Goal: Information Seeking & Learning: Learn about a topic

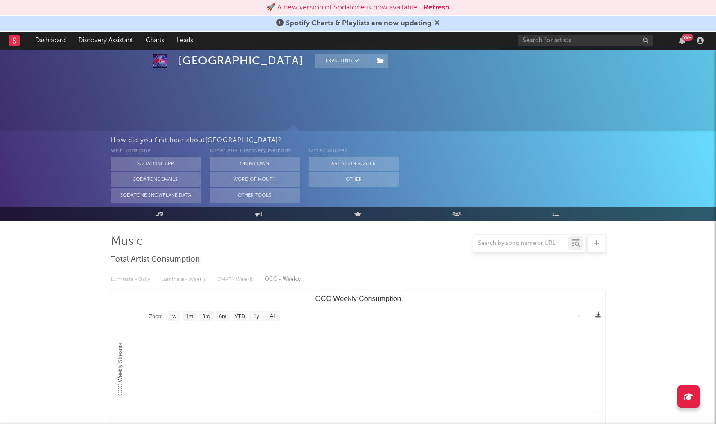
select select "1w"
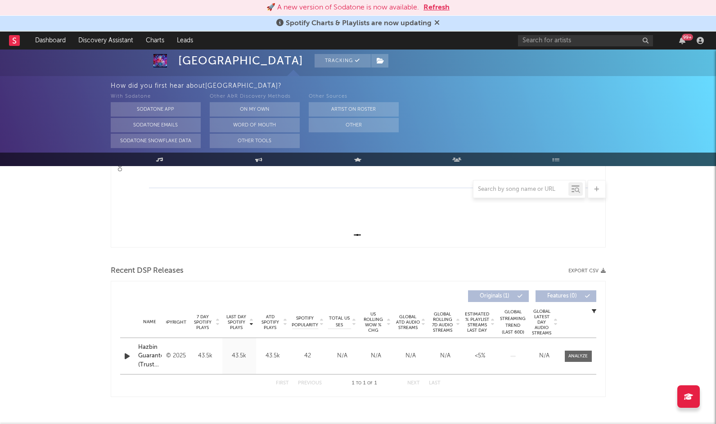
click at [17, 43] on rect at bounding box center [14, 40] width 11 height 11
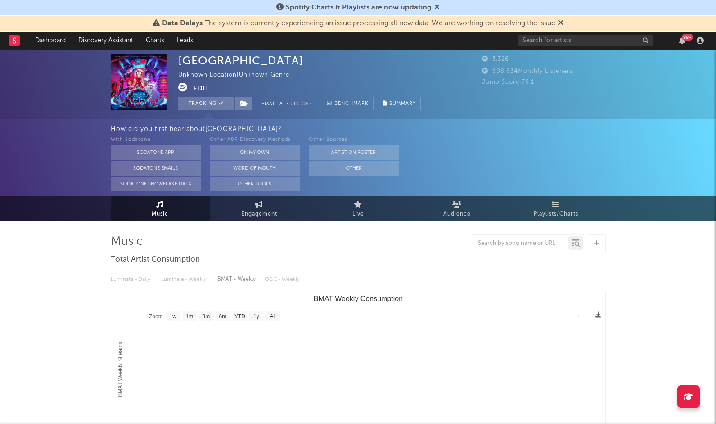
select select "1w"
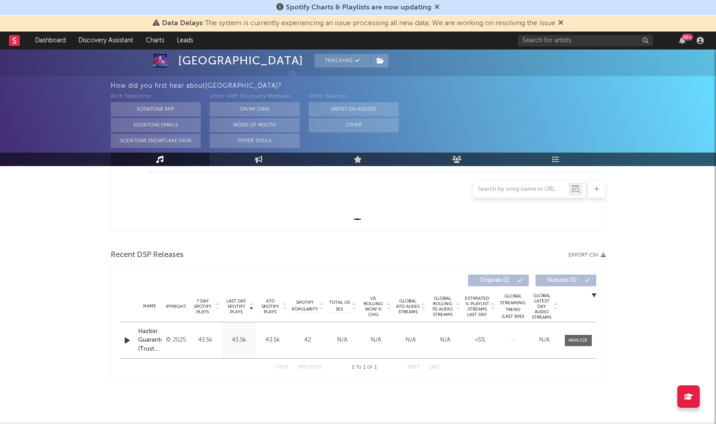
scroll to position [240, 0]
click at [14, 43] on rect at bounding box center [14, 40] width 11 height 11
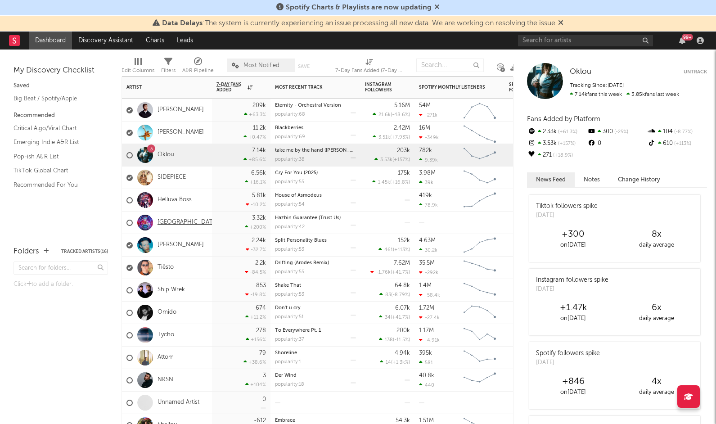
click at [183, 221] on link "[GEOGRAPHIC_DATA]" at bounding box center [187, 223] width 61 height 8
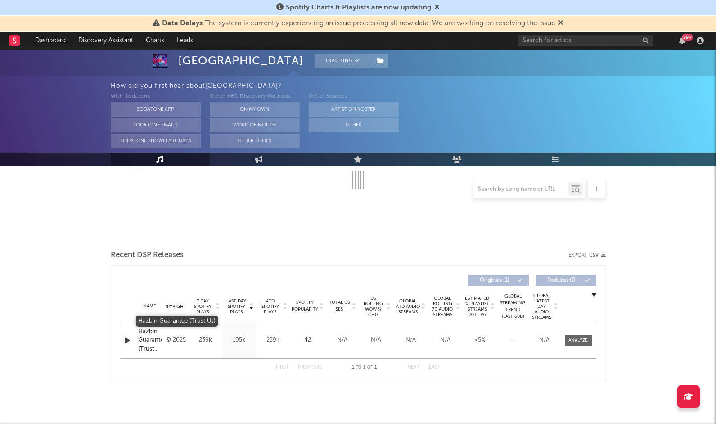
select select "1w"
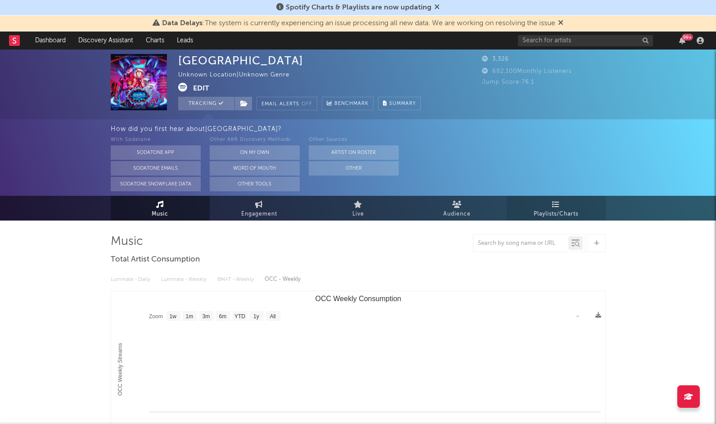
click at [550, 204] on link "Playlists/Charts" at bounding box center [556, 208] width 99 height 25
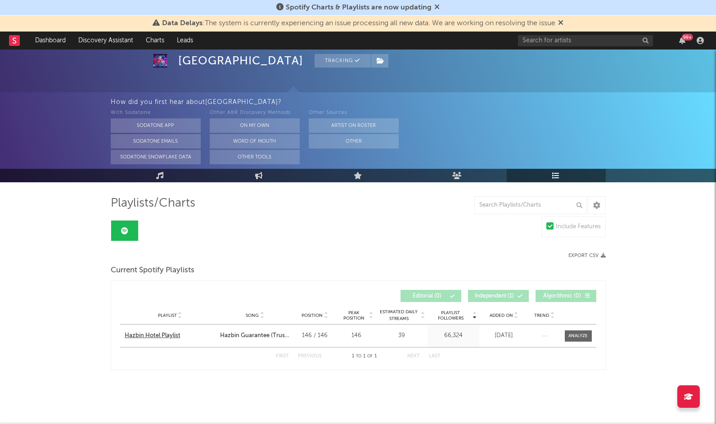
scroll to position [38, 0]
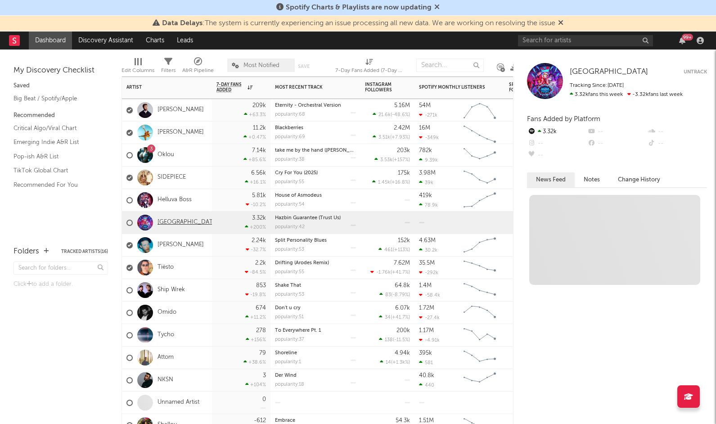
click at [174, 222] on link "[GEOGRAPHIC_DATA]" at bounding box center [187, 223] width 61 height 8
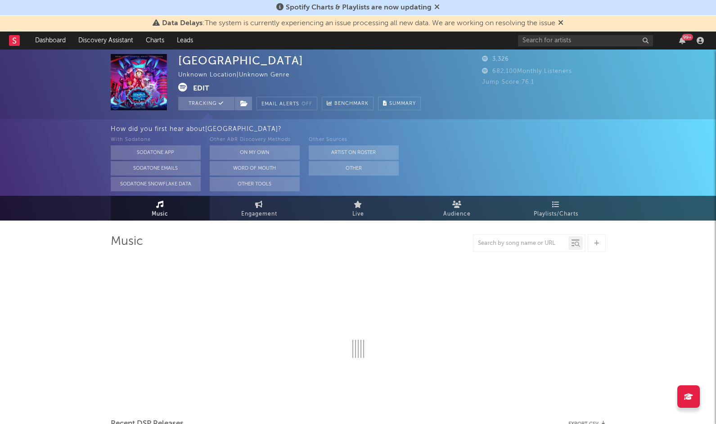
select select "1w"
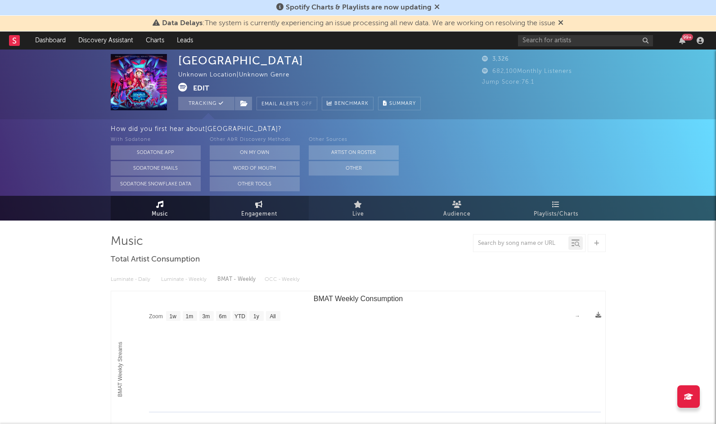
click at [247, 201] on link "Engagement" at bounding box center [259, 208] width 99 height 25
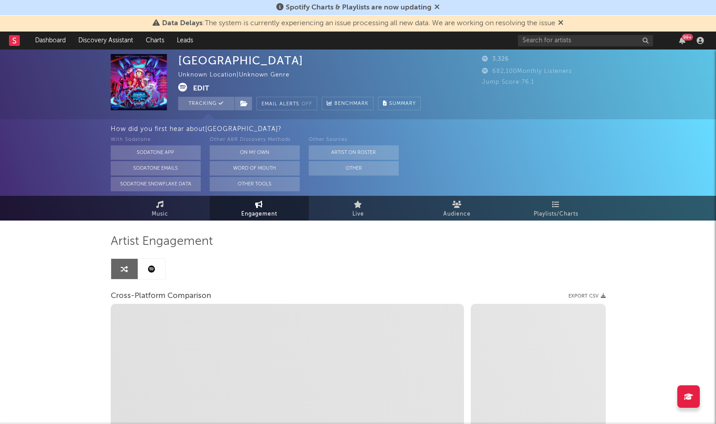
select select "1w"
select select "1m"
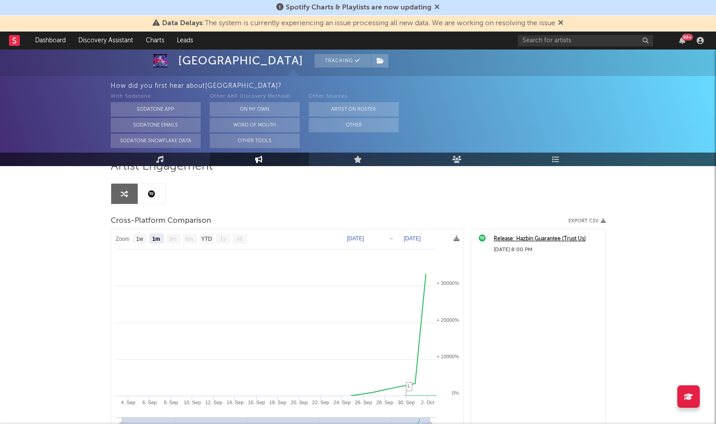
scroll to position [28, 0]
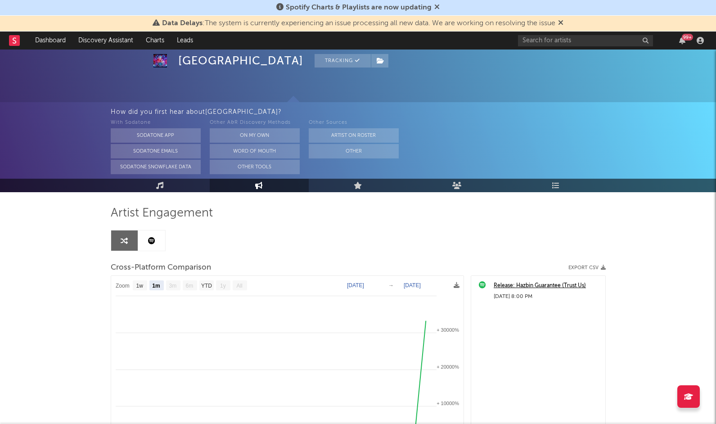
click at [148, 240] on icon at bounding box center [151, 240] width 7 height 7
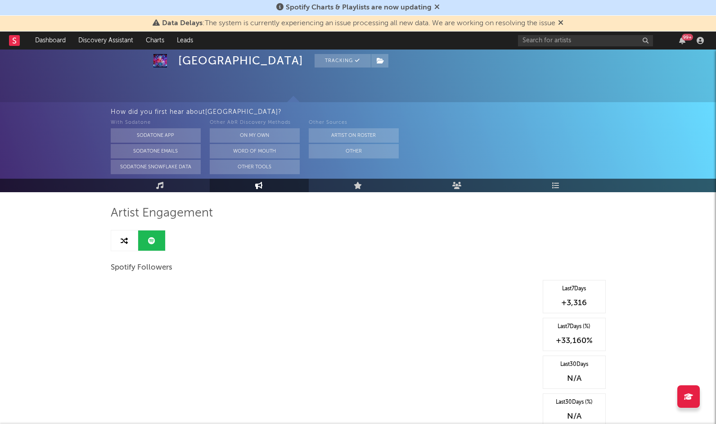
select select "1w"
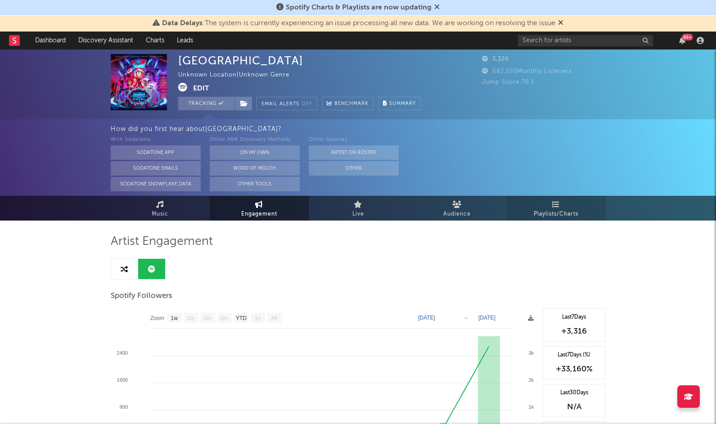
click at [559, 206] on icon at bounding box center [556, 204] width 8 height 7
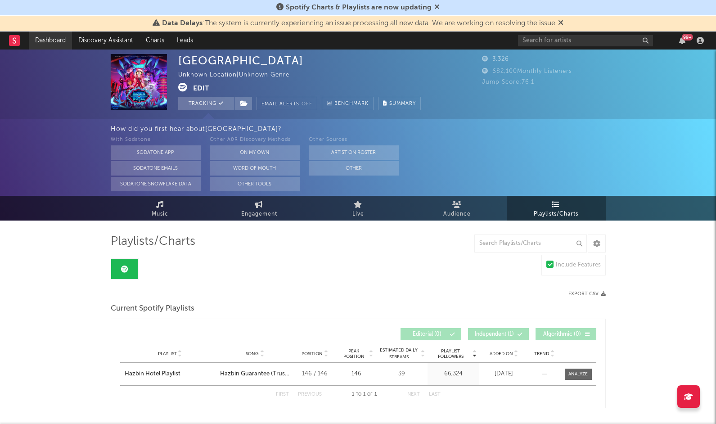
click at [66, 42] on link "Dashboard" at bounding box center [50, 40] width 43 height 18
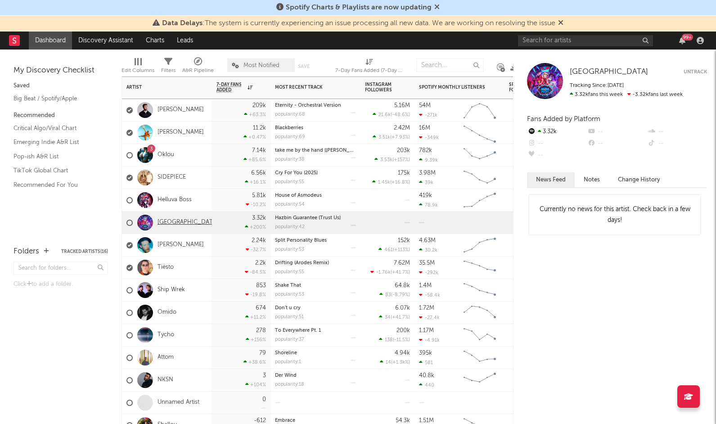
click at [178, 221] on link "[GEOGRAPHIC_DATA]" at bounding box center [187, 223] width 61 height 8
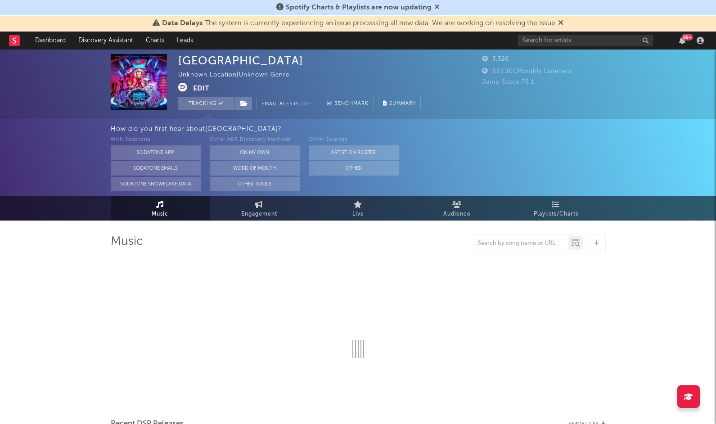
select select "1w"
